Goal: Obtain resource: Download file/media

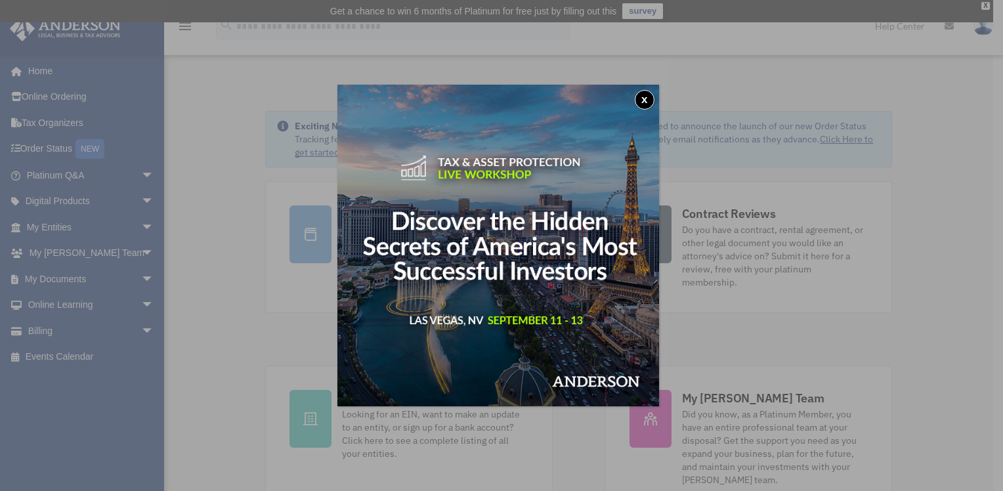
click at [141, 278] on div "x" at bounding box center [501, 245] width 1003 height 491
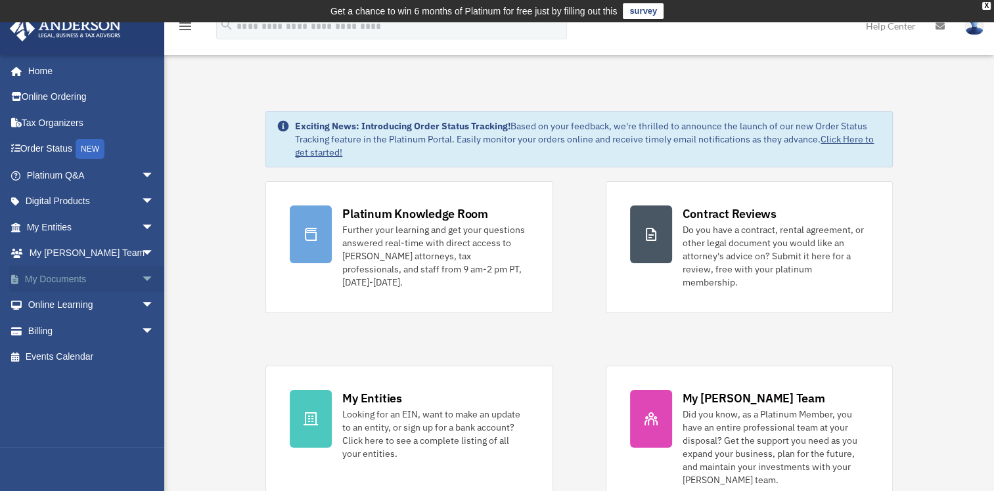
click at [141, 276] on span "arrow_drop_down" at bounding box center [154, 279] width 26 height 27
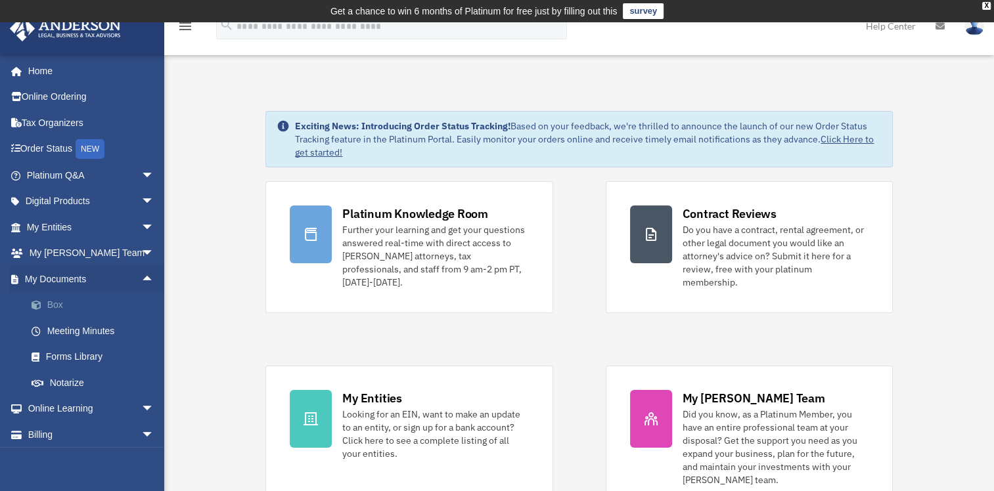
click at [55, 303] on link "Box" at bounding box center [96, 305] width 156 height 26
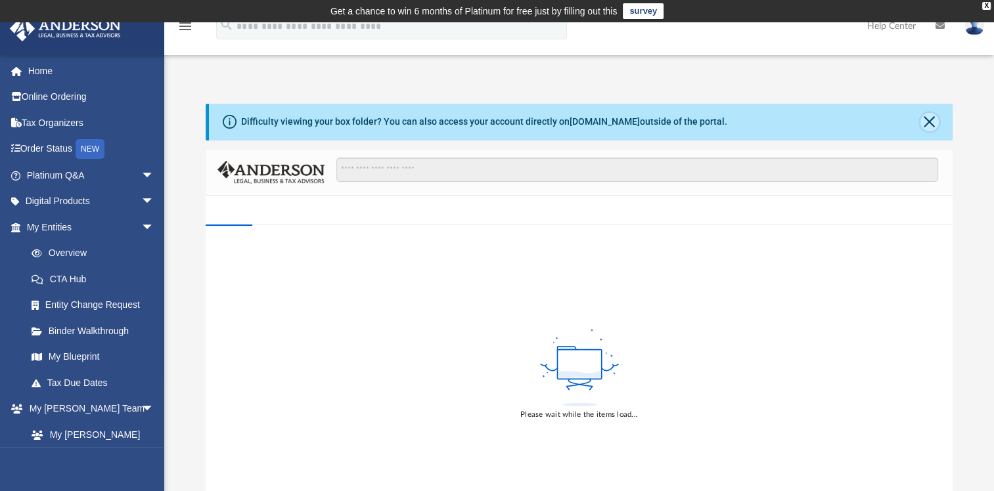
click at [922, 127] on button "Close" at bounding box center [929, 122] width 18 height 18
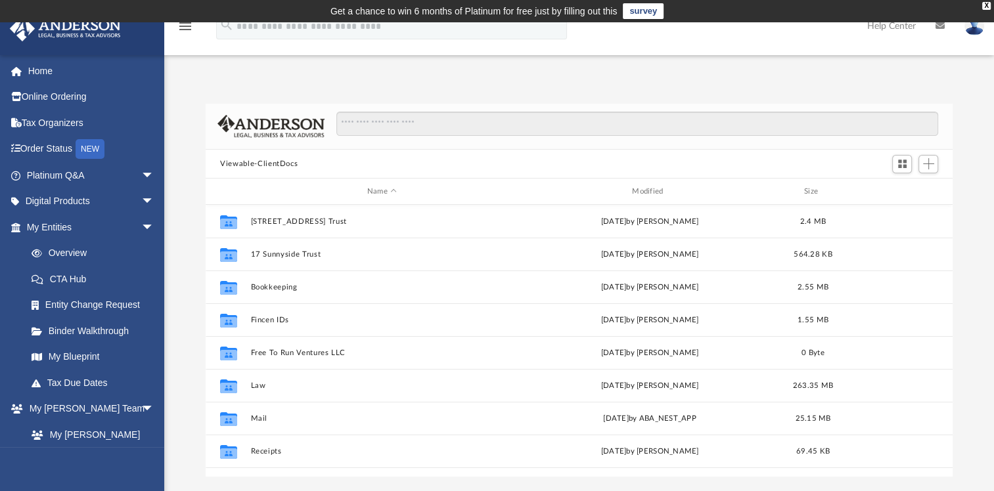
scroll to position [288, 736]
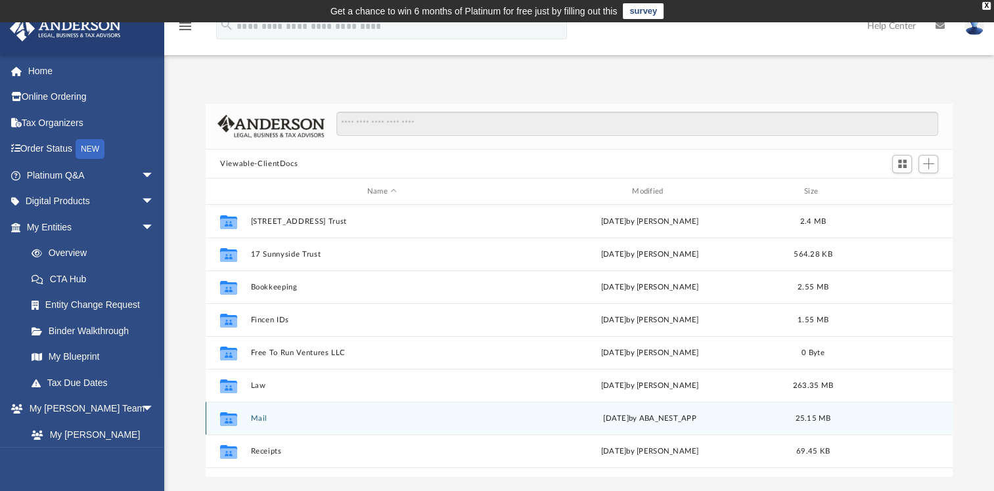
click at [257, 420] on button "Mail" at bounding box center [382, 418] width 262 height 9
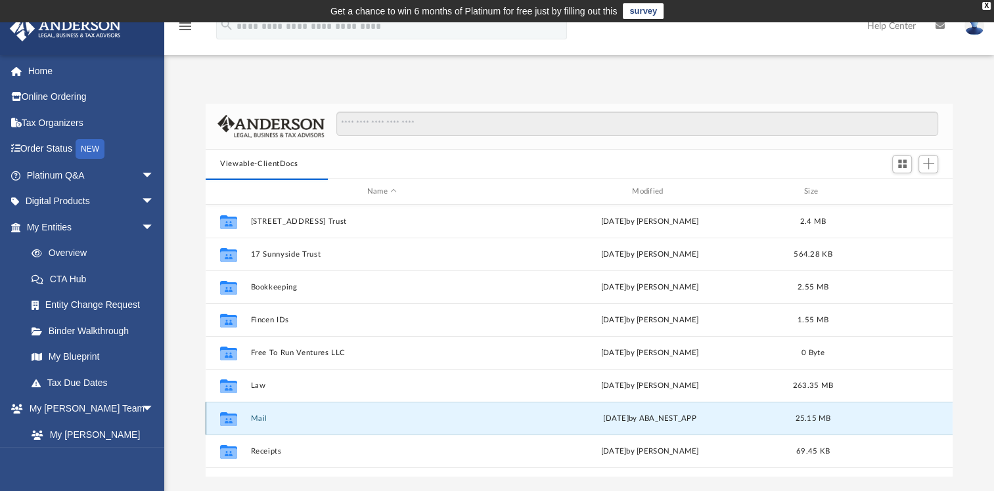
click at [263, 419] on button "Mail" at bounding box center [382, 418] width 262 height 9
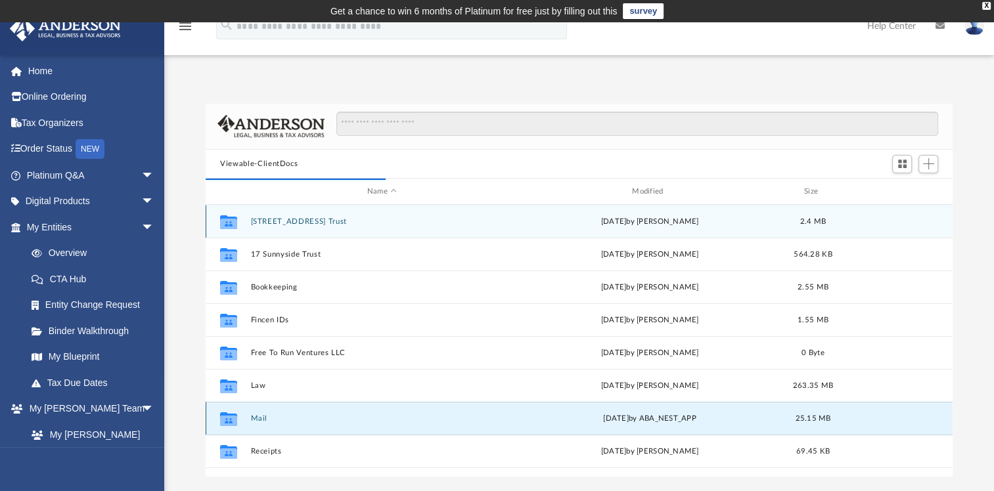
scroll to position [248, 736]
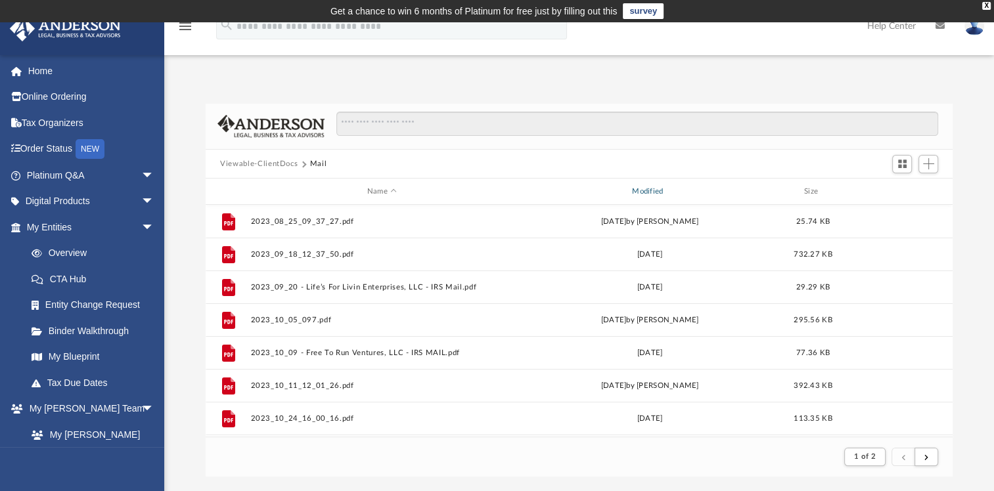
click at [648, 191] on div "Modified" at bounding box center [649, 192] width 263 height 12
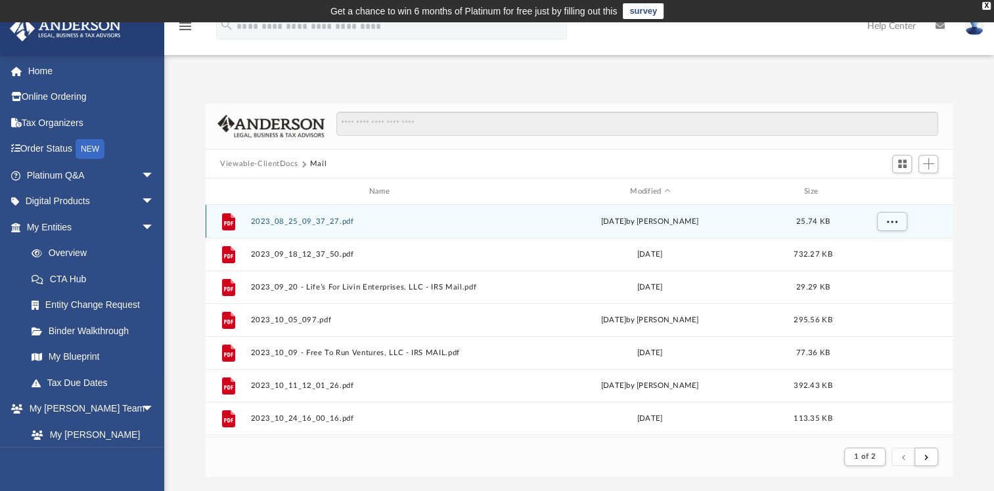
click at [330, 220] on button "2023_08_25_09_37_27.pdf" at bounding box center [382, 221] width 262 height 9
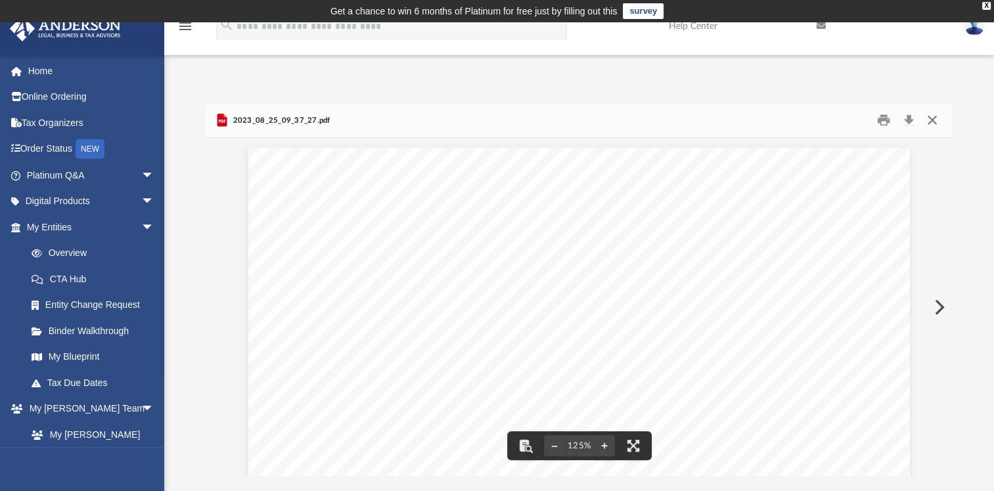
click at [923, 117] on button "Close" at bounding box center [931, 120] width 24 height 20
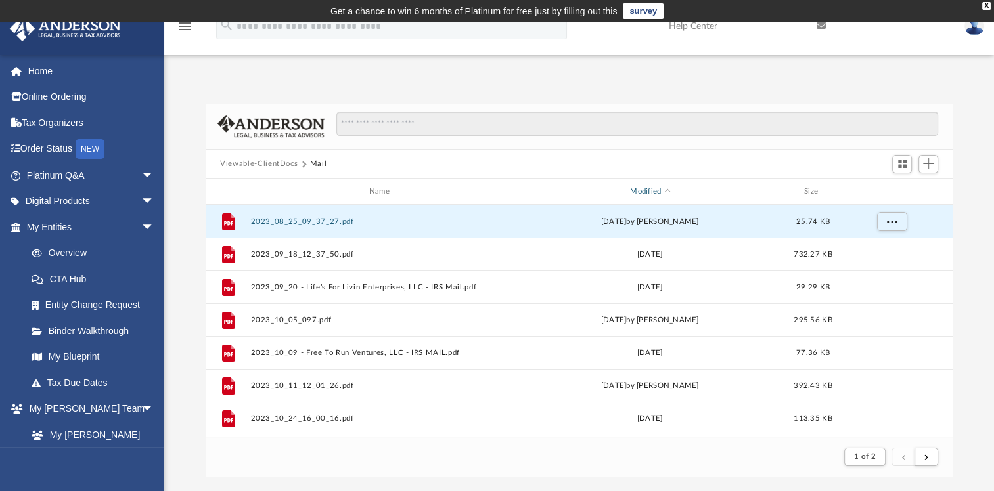
click at [667, 188] on div "Modified" at bounding box center [649, 192] width 263 height 12
click at [641, 192] on div "Modified" at bounding box center [649, 192] width 263 height 12
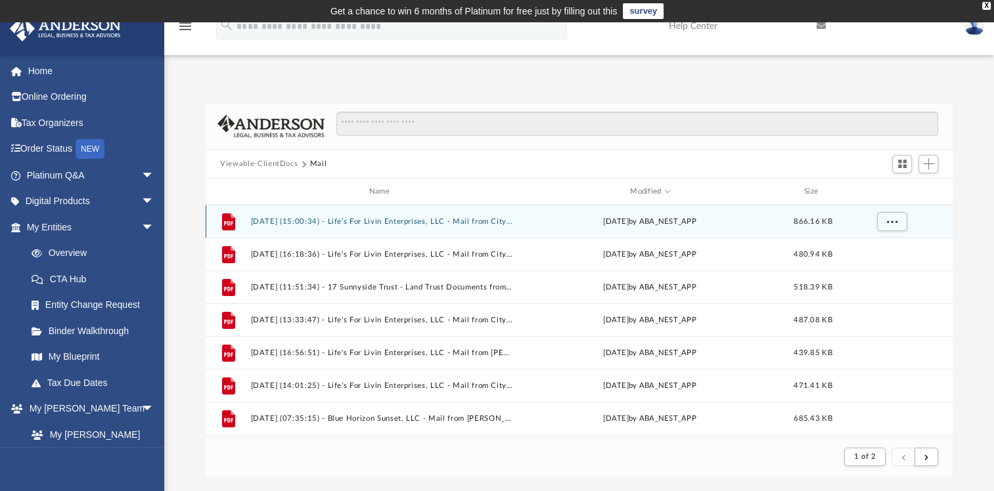
click at [617, 223] on div "[DATE] by ABA_NEST_APP" at bounding box center [650, 222] width 262 height 12
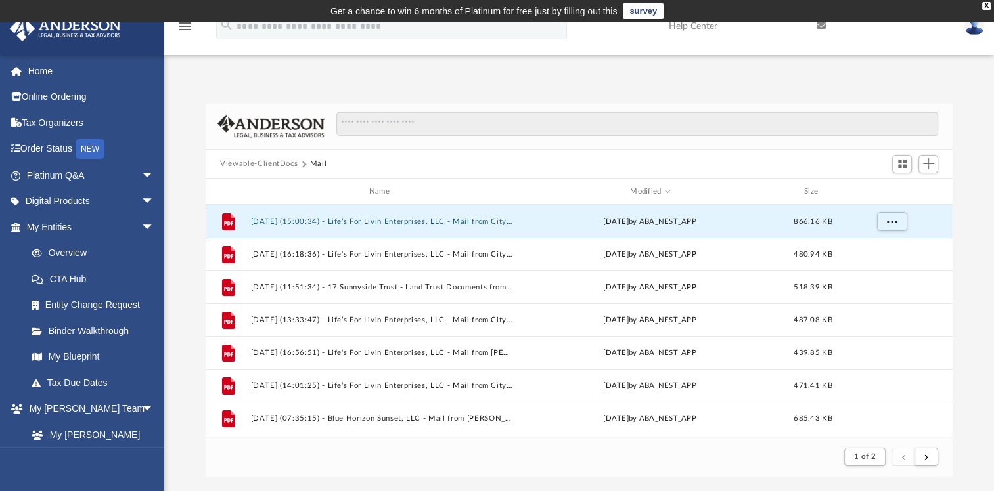
click at [284, 227] on div "File [DATE] (15:00:34) - Life’s For Livin Enterprises, LLC - Mail from City of …" at bounding box center [579, 221] width 747 height 33
click at [297, 219] on button "[DATE] (15:00:34) - Life’s For Livin Enterprises, LLC - Mail from City of [GEOG…" at bounding box center [382, 221] width 262 height 9
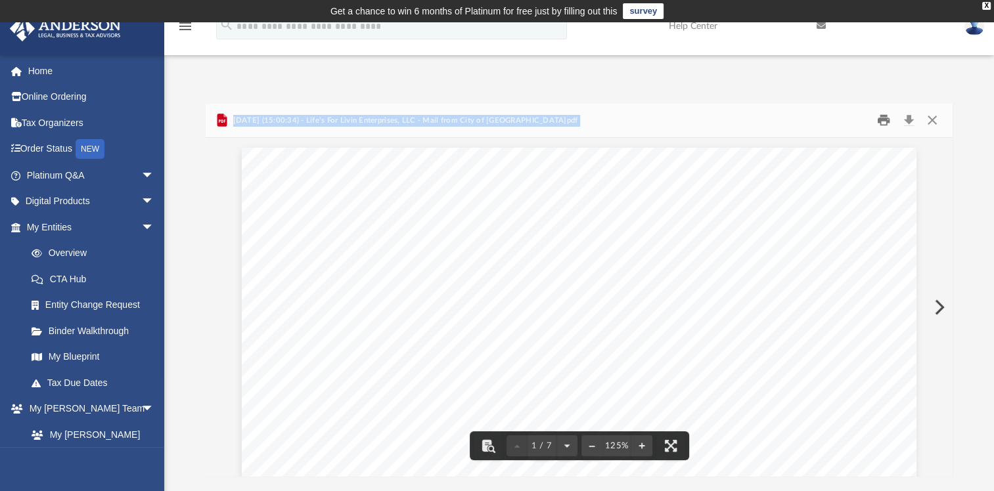
drag, startPoint x: 883, startPoint y: 114, endPoint x: 825, endPoint y: 134, distance: 61.7
click at [883, 114] on button "Print" at bounding box center [883, 120] width 26 height 20
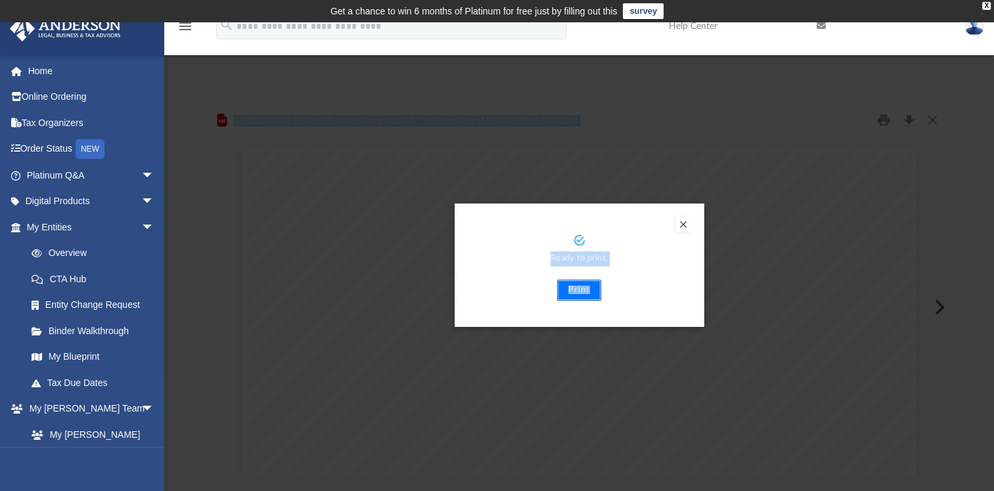
click at [574, 288] on button "Print" at bounding box center [579, 290] width 44 height 21
